Goal: Communication & Community: Share content

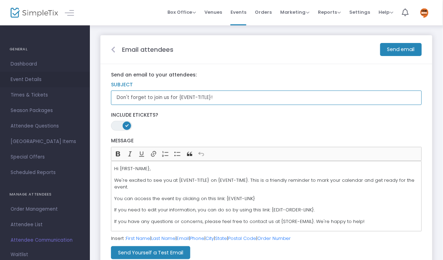
drag, startPoint x: 213, startPoint y: 98, endPoint x: 74, endPoint y: 81, distance: 139.9
click at [74, 81] on div "GENERAL Dashboard Event Details Times & Tickets Season Packages Season Packages…" at bounding box center [221, 153] width 443 height 306
type input "C"
type input "Looking forward to a big STRONG show [DATE] night!"
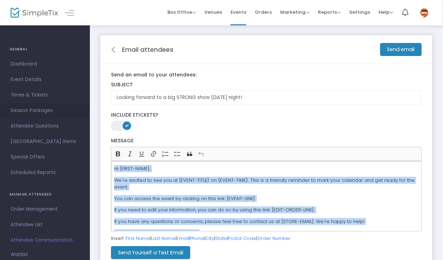
drag, startPoint x: 227, startPoint y: 226, endPoint x: 37, endPoint y: 105, distance: 225.4
click at [37, 105] on div "GENERAL Dashboard Event Details Times & Tickets Season Packages Season Packages…" at bounding box center [221, 153] width 443 height 306
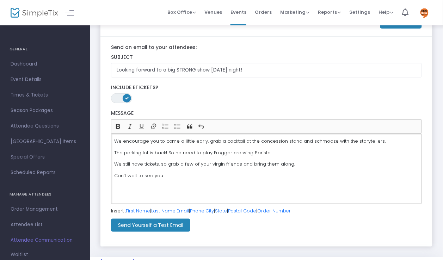
scroll to position [29, 0]
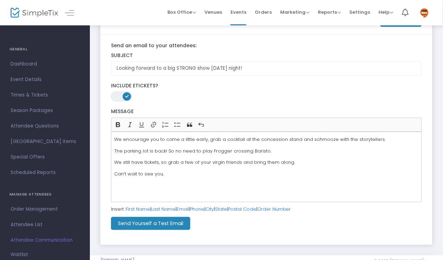
click at [119, 96] on span "ON OFF" at bounding box center [121, 97] width 21 height 10
click at [126, 95] on span "ON OFF" at bounding box center [121, 97] width 21 height 10
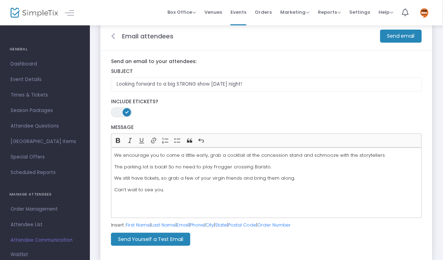
scroll to position [0, 0]
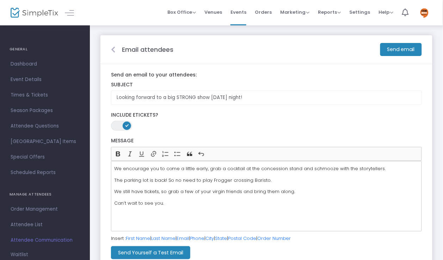
click at [401, 47] on m-button "Send email" at bounding box center [401, 49] width 42 height 13
